Goal: Task Accomplishment & Management: Complete application form

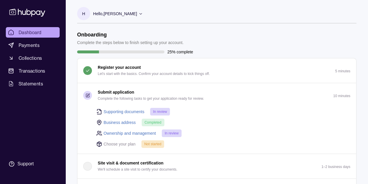
scroll to position [27, 0]
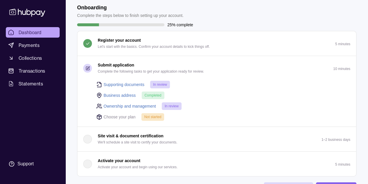
click at [129, 116] on p "Choose your plan" at bounding box center [120, 116] width 32 height 6
click at [111, 116] on p "Choose your plan" at bounding box center [120, 116] width 32 height 6
click at [98, 116] on icon at bounding box center [99, 117] width 6 height 6
click at [157, 117] on span "Not started" at bounding box center [152, 117] width 17 height 4
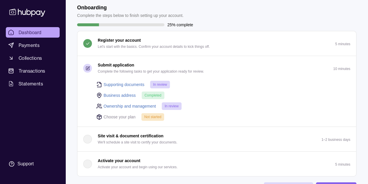
click at [151, 113] on div "Not started" at bounding box center [152, 117] width 23 height 8
click at [153, 117] on span "Not started" at bounding box center [152, 117] width 17 height 4
click at [115, 117] on p "Choose your plan" at bounding box center [120, 116] width 32 height 6
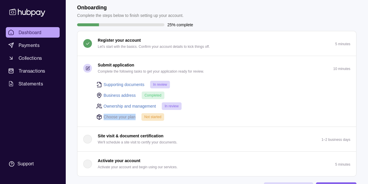
click at [115, 117] on p "Choose your plan" at bounding box center [120, 116] width 32 height 6
click at [151, 115] on span "Not started" at bounding box center [152, 117] width 17 height 4
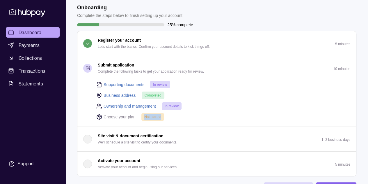
click at [151, 115] on span "Not started" at bounding box center [152, 117] width 17 height 4
click at [210, 114] on div "Choose your plan Not started" at bounding box center [223, 117] width 254 height 8
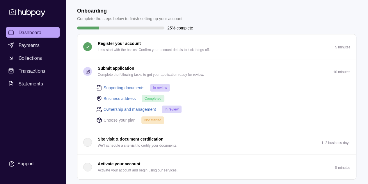
scroll to position [20, 0]
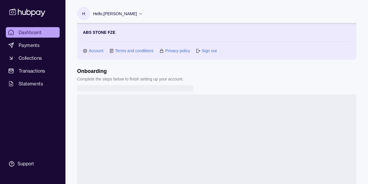
scroll to position [3, 0]
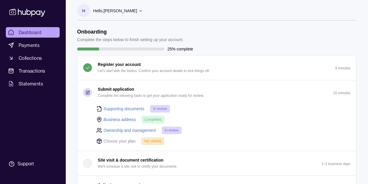
click at [138, 11] on icon at bounding box center [140, 10] width 4 height 4
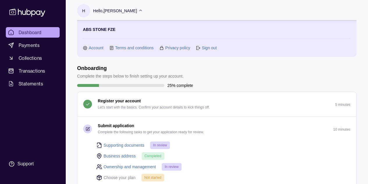
click at [138, 11] on icon at bounding box center [140, 10] width 4 height 4
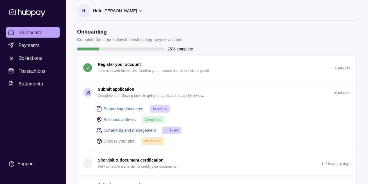
click at [330, 10] on section "H Hello, [PERSON_NAME] ABS STONE FZE Account Terms and conditions Privacy polic…" at bounding box center [216, 12] width 279 height 16
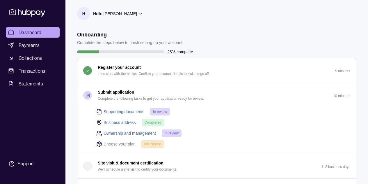
scroll to position [2, 0]
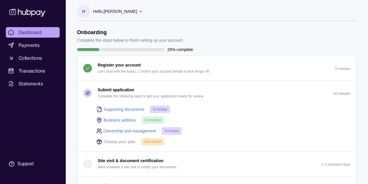
click at [332, 92] on button "Submit application Complete the following tasks to get your application ready f…" at bounding box center [216, 93] width 279 height 24
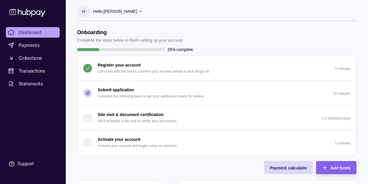
click at [34, 31] on span "Dashboard" at bounding box center [30, 32] width 23 height 7
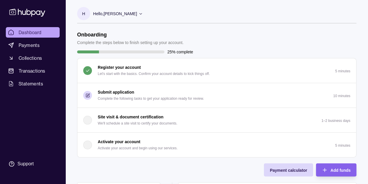
click at [117, 93] on p "Submit application" at bounding box center [116, 92] width 36 height 6
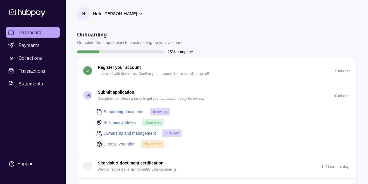
click at [240, 25] on div "H Hello, Hassan Madar ABS STONE FZE Account Terms and conditions Privacy policy…" at bounding box center [216, 18] width 279 height 22
click at [254, 116] on div "Supporting documents In review Business address Completed Ownership and managem…" at bounding box center [219, 127] width 261 height 40
click at [112, 142] on p "Choose your plan" at bounding box center [120, 144] width 32 height 6
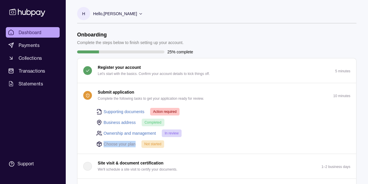
click at [112, 142] on p "Choose your plan" at bounding box center [120, 144] width 32 height 6
click at [77, 135] on div "Supporting documents Action required Business address Completed Ownership and m…" at bounding box center [216, 130] width 279 height 46
click at [187, 147] on div "Choose your plan Not started" at bounding box center [223, 144] width 254 height 8
click at [256, 33] on header "Onboarding Complete the steps below to finish setting up your account." at bounding box center [216, 38] width 279 height 14
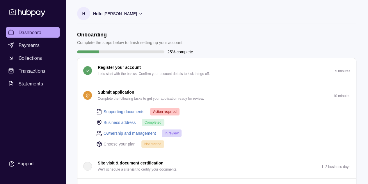
click at [128, 111] on link "Supporting documents" at bounding box center [124, 111] width 41 height 6
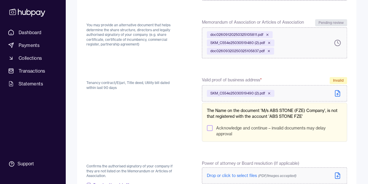
scroll to position [106, 0]
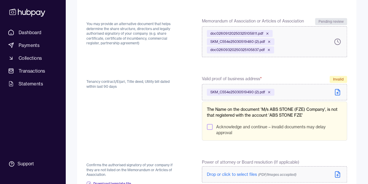
click at [338, 92] on icon at bounding box center [338, 93] width 0 height 2
click at [269, 92] on icon at bounding box center [268, 91] width 3 height 3
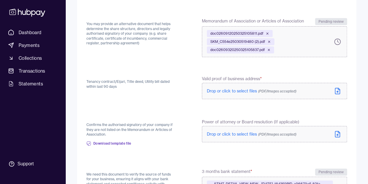
click at [336, 91] on icon at bounding box center [337, 90] width 7 height 7
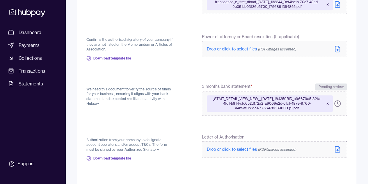
scroll to position [234, 0]
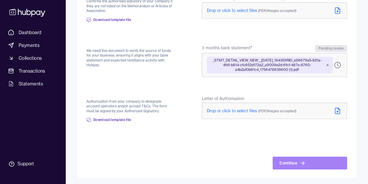
click at [306, 161] on button "Continue" at bounding box center [310, 162] width 74 height 13
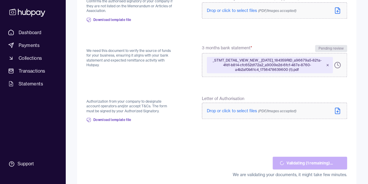
scroll to position [233, 0]
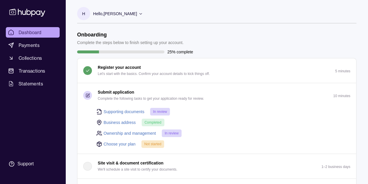
click at [122, 141] on link "Choose your plan" at bounding box center [120, 144] width 32 height 6
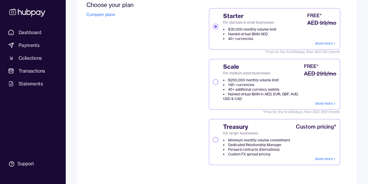
scroll to position [80, 0]
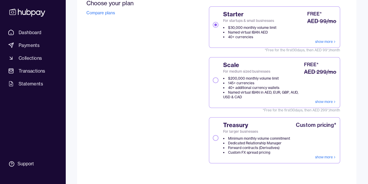
click at [215, 81] on button "Scale For medium sized businesses $200,000 monthly volume limit 145+ currencies…" at bounding box center [216, 80] width 6 height 6
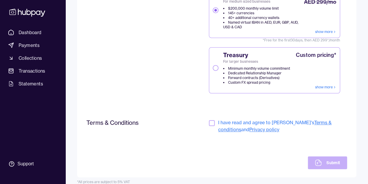
scroll to position [150, 0]
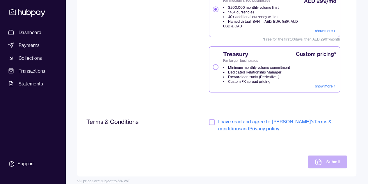
click at [212, 120] on button "button" at bounding box center [212, 122] width 6 height 6
click at [323, 157] on button "Submit" at bounding box center [327, 161] width 39 height 13
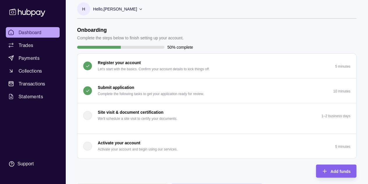
scroll to position [16, 0]
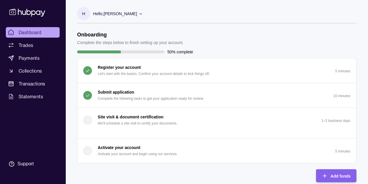
click at [114, 150] on p "Activate your account and begin using our services." at bounding box center [138, 153] width 80 height 6
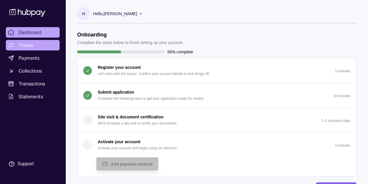
click at [29, 42] on span "Trades" at bounding box center [26, 45] width 15 height 7
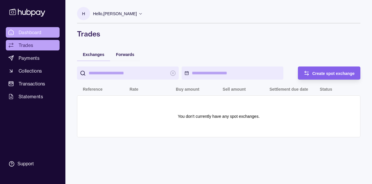
click at [28, 29] on span "Dashboard" at bounding box center [30, 32] width 23 height 7
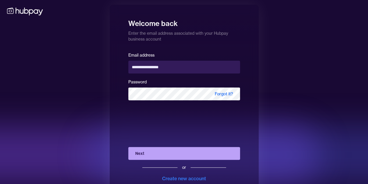
click at [162, 153] on button "Next" at bounding box center [184, 153] width 112 height 13
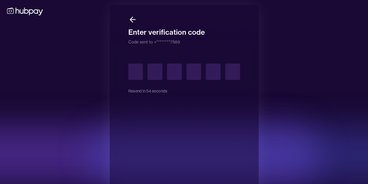
type input "*"
